Goal: Find specific fact: Find specific fact

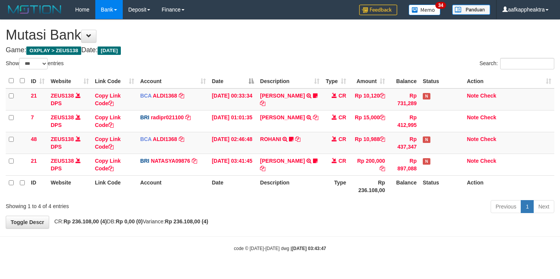
select select "***"
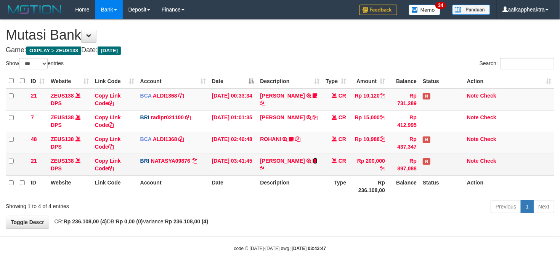
click at [313, 162] on icon at bounding box center [315, 160] width 5 height 5
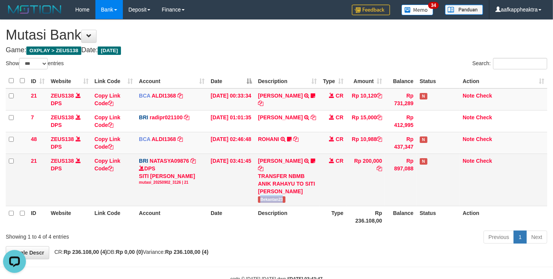
drag, startPoint x: 259, startPoint y: 195, endPoint x: 290, endPoint y: 193, distance: 31.0
click at [290, 193] on td "[PERSON_NAME] TRANSFER NBMB ANIK RAHAYU TO SITI [PERSON_NAME] Bekantan23" at bounding box center [287, 180] width 65 height 52
copy span "Bekantan23"
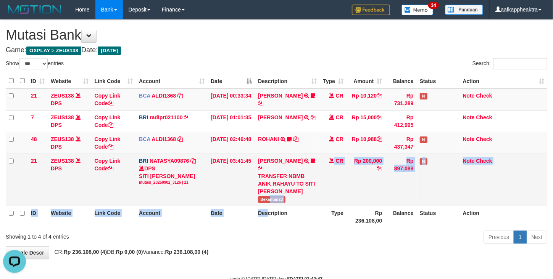
click at [269, 198] on table "ID Website Link Code Account Date Description Type Amount Balance Status Action…" at bounding box center [276, 151] width 541 height 154
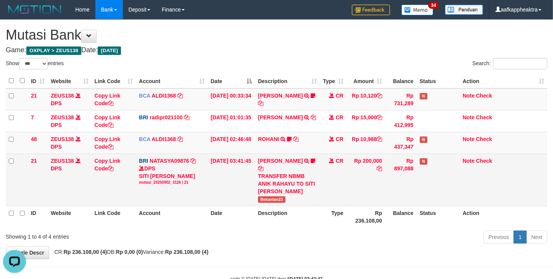
click at [259, 196] on td "[PERSON_NAME] TRANSFER NBMB ANIK RAHAYU TO SITI [PERSON_NAME] Bekantan23" at bounding box center [287, 180] width 65 height 52
drag, startPoint x: 259, startPoint y: 195, endPoint x: 293, endPoint y: 195, distance: 34.7
click at [293, 195] on td "[PERSON_NAME] TRANSFER NBMB ANIK RAHAYU TO SITI [PERSON_NAME] Bekantan23" at bounding box center [287, 180] width 65 height 52
copy span "Bekantan23"
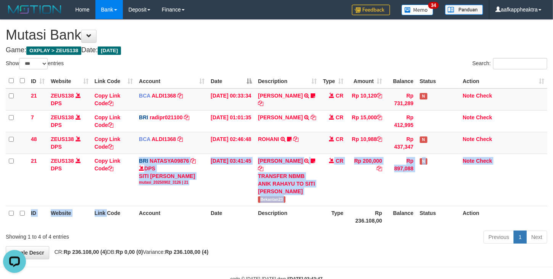
click at [112, 200] on table "ID Website Link Code Account Date Description Type Amount Balance Status Action…" at bounding box center [276, 151] width 541 height 154
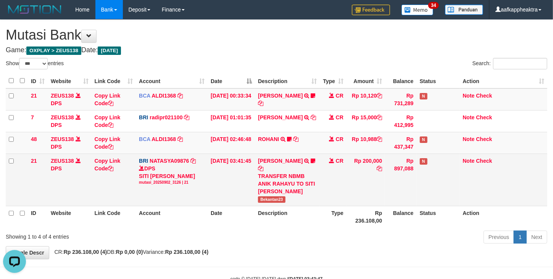
click at [140, 197] on table "ID Website Link Code Account Date Description Type Amount Balance Status Action…" at bounding box center [276, 151] width 541 height 154
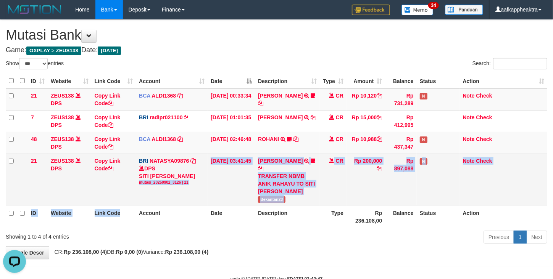
click at [191, 194] on td "BRI NATASYA09876 DPS SITI NURLITA SAPITRI mutasi_20250902_3126 | 21 mutasi_2025…" at bounding box center [172, 180] width 72 height 52
